Goal: Task Accomplishment & Management: Use online tool/utility

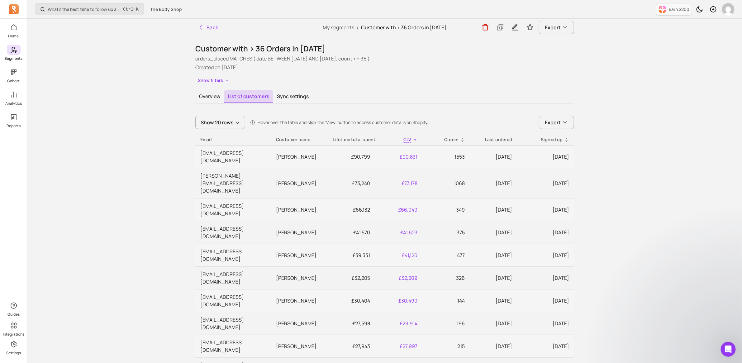
click at [16, 56] on p "Segments" at bounding box center [14, 58] width 18 height 5
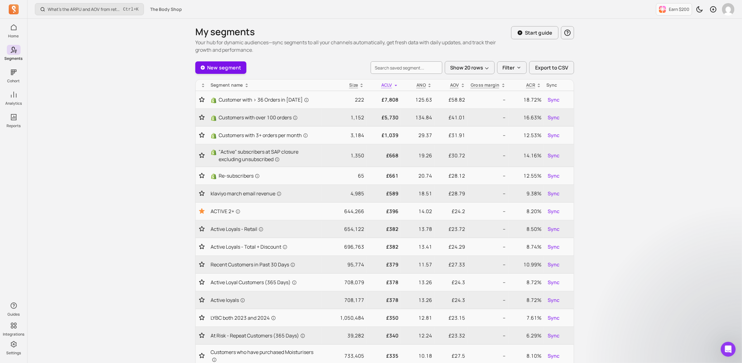
click at [220, 72] on link "New segment" at bounding box center [220, 67] width 51 height 12
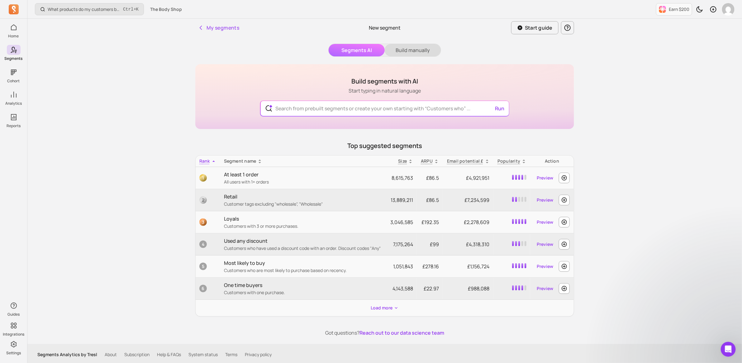
click at [408, 48] on button "Build manually" at bounding box center [413, 50] width 56 height 12
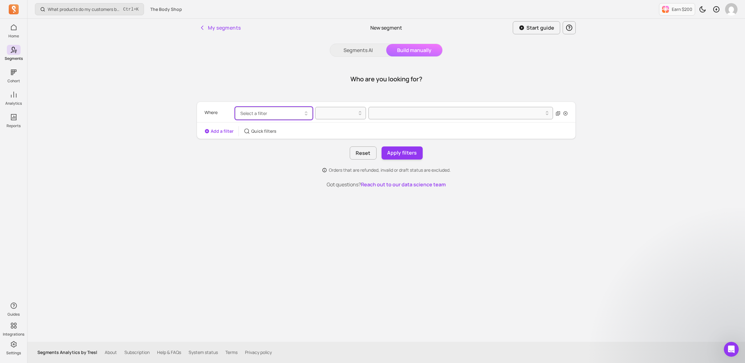
click at [257, 116] on span "Select a filter" at bounding box center [253, 113] width 27 height 6
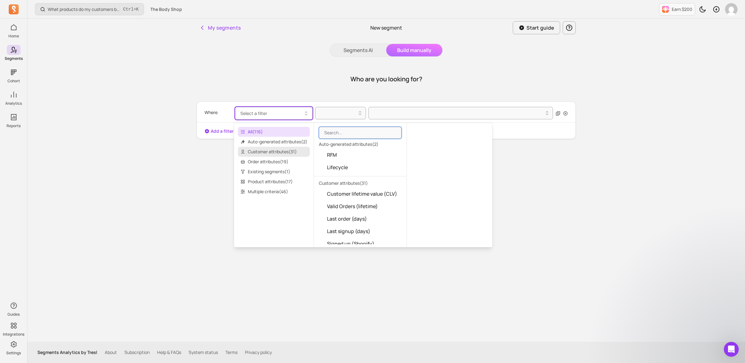
click at [264, 149] on span "Customer attributes ( 31 )" at bounding box center [274, 152] width 72 height 10
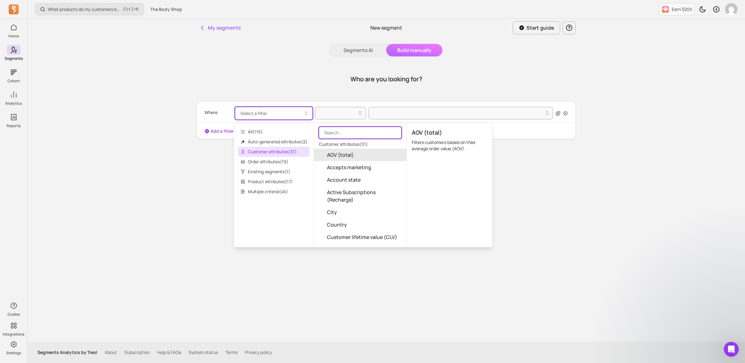
click at [353, 132] on input "search" at bounding box center [360, 133] width 83 height 12
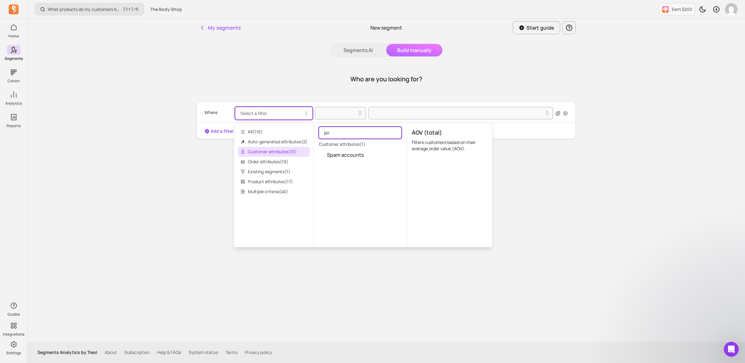
type input "p"
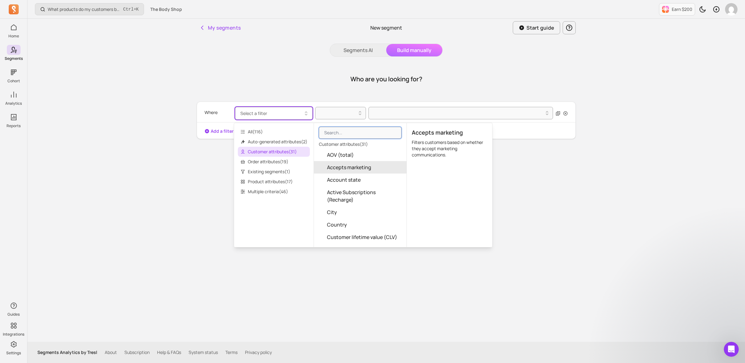
click at [362, 167] on span "Accepts marketing" at bounding box center [349, 167] width 44 height 7
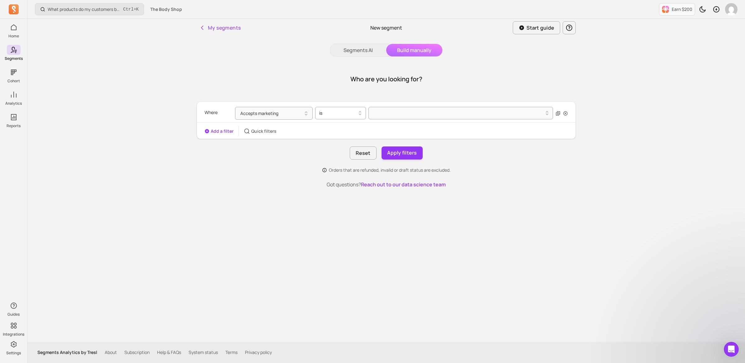
click at [358, 115] on icon at bounding box center [359, 112] width 7 height 7
click at [401, 112] on div at bounding box center [457, 112] width 171 height 7
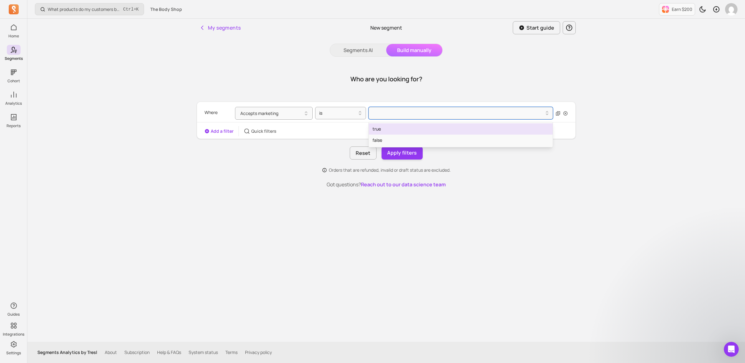
click at [391, 131] on div "true" at bounding box center [461, 128] width 184 height 11
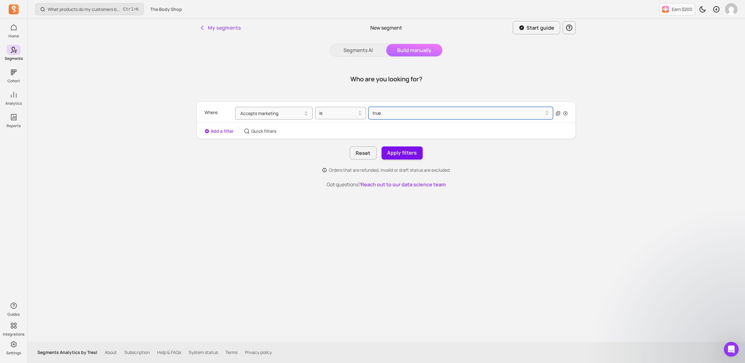
click at [394, 152] on button "Apply filters" at bounding box center [401, 152] width 41 height 13
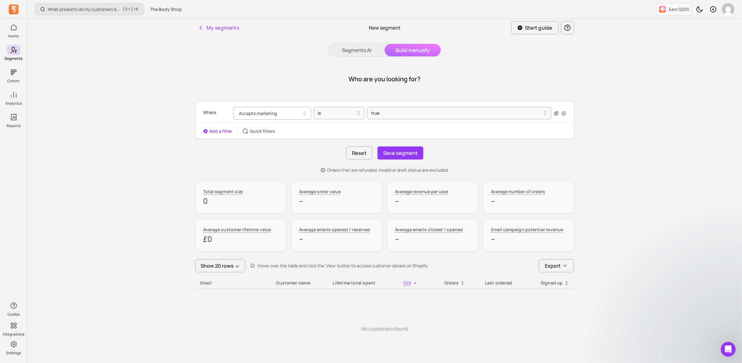
click at [299, 112] on button "Accepts marketing" at bounding box center [273, 113] width 78 height 13
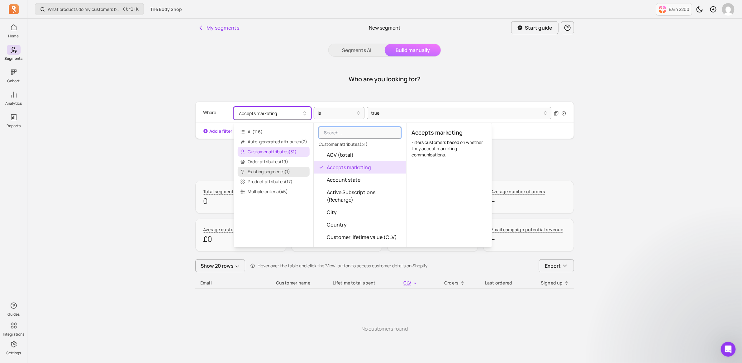
click at [267, 171] on span "Existing segments ( 1 )" at bounding box center [274, 172] width 72 height 10
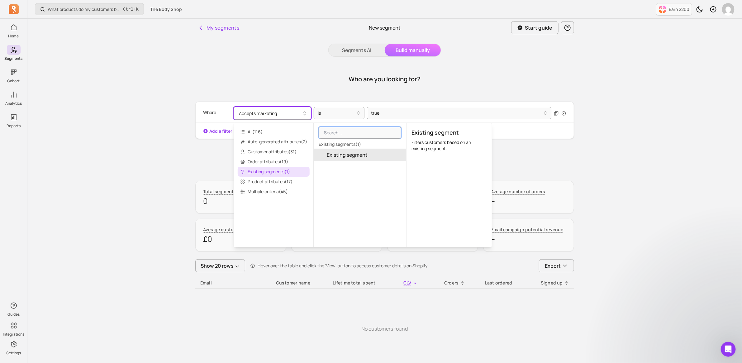
click at [357, 151] on span "Existing segment" at bounding box center [347, 154] width 41 height 7
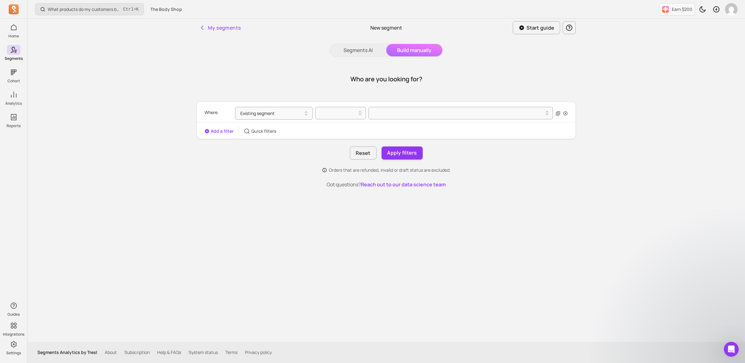
click at [396, 112] on div at bounding box center [460, 113] width 184 height 13
click at [320, 107] on div at bounding box center [340, 113] width 51 height 12
click at [329, 131] on div "is" at bounding box center [340, 128] width 50 height 11
click at [390, 117] on div at bounding box center [458, 113] width 178 height 10
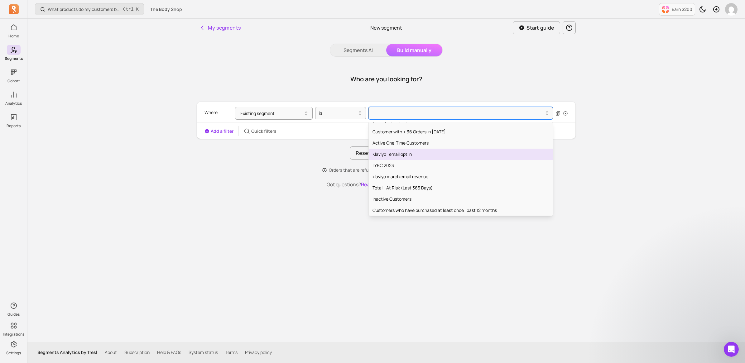
scroll to position [682, 0]
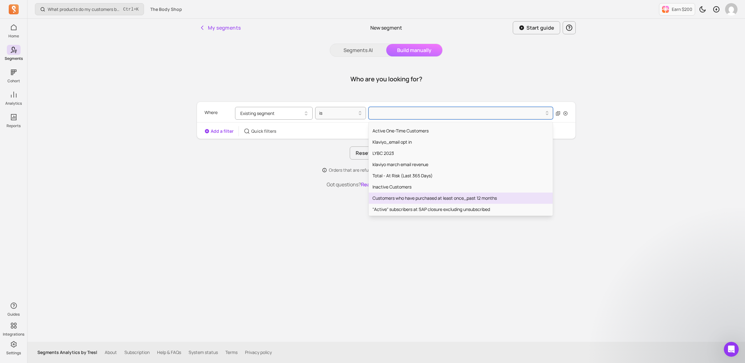
click at [256, 111] on button "Existing segment" at bounding box center [274, 113] width 78 height 13
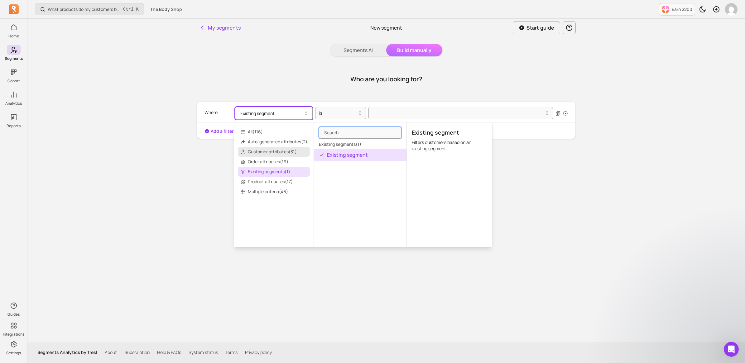
click at [274, 147] on span "Customer attributes ( 31 )" at bounding box center [274, 152] width 72 height 10
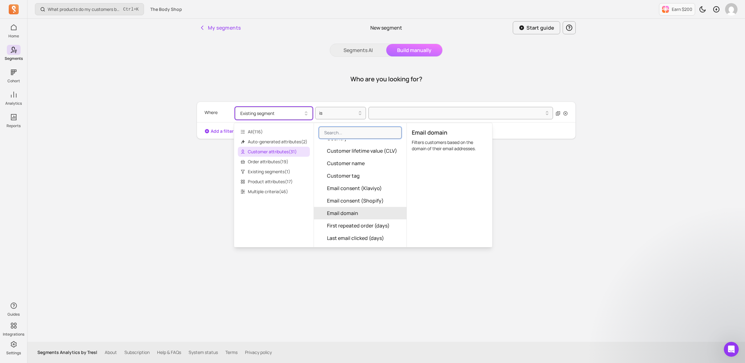
scroll to position [74, 0]
click at [340, 128] on input "search" at bounding box center [360, 133] width 83 height 12
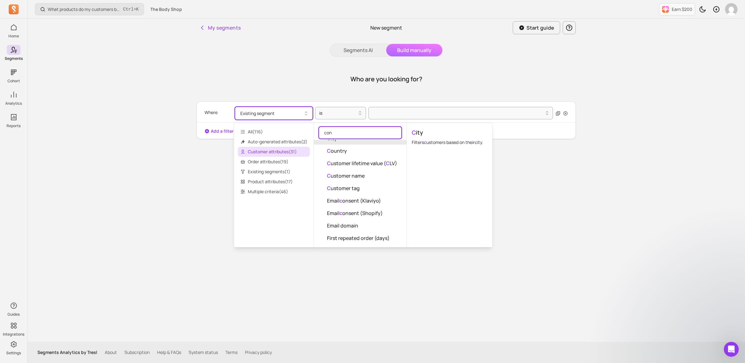
scroll to position [0, 0]
type input "cons"
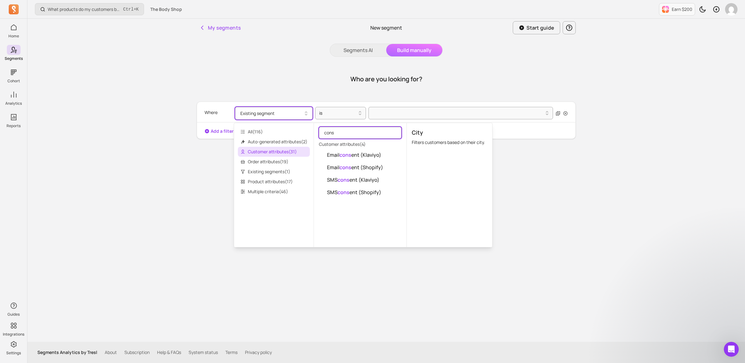
click at [343, 134] on input "cons" at bounding box center [360, 133] width 83 height 12
click at [393, 133] on input "cons" at bounding box center [360, 133] width 83 height 12
